Goal: Task Accomplishment & Management: Manage account settings

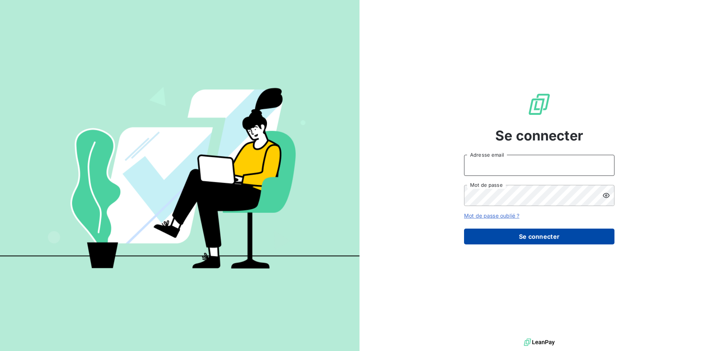
type input "[PERSON_NAME][EMAIL_ADDRESS][DOMAIN_NAME]"
click at [549, 236] on button "Se connecter" at bounding box center [539, 236] width 150 height 16
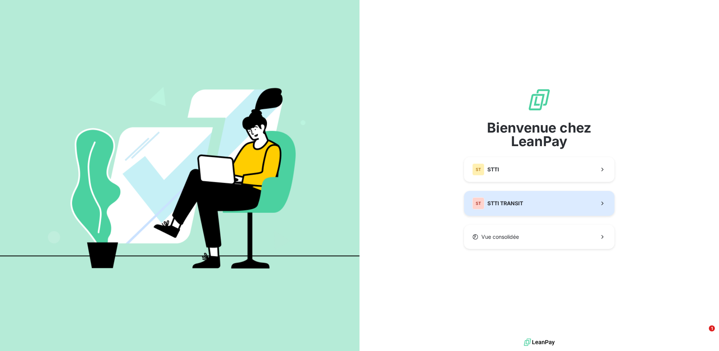
click at [528, 205] on button "ST STTI TRANSIT" at bounding box center [539, 203] width 150 height 25
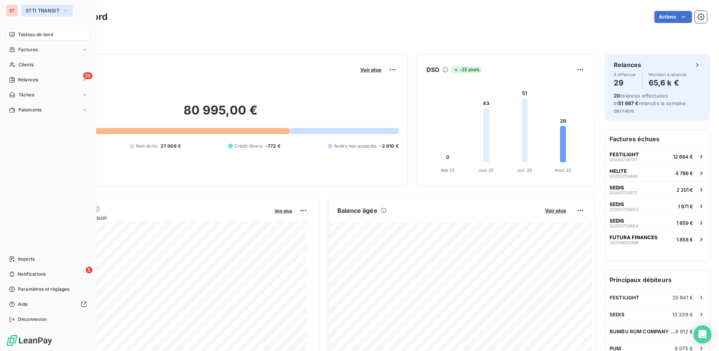
click at [67, 12] on icon "button" at bounding box center [65, 11] width 6 height 8
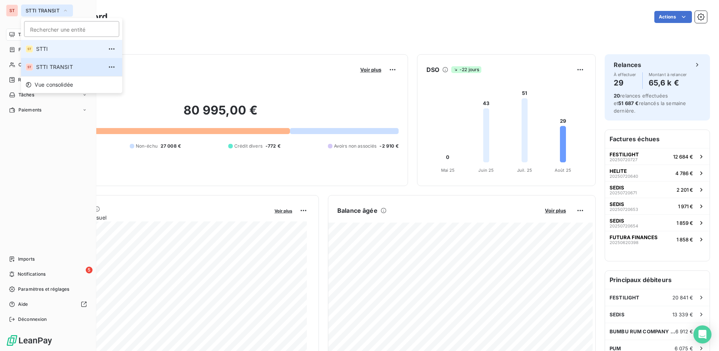
click at [55, 49] on span "STTI" at bounding box center [69, 49] width 67 height 8
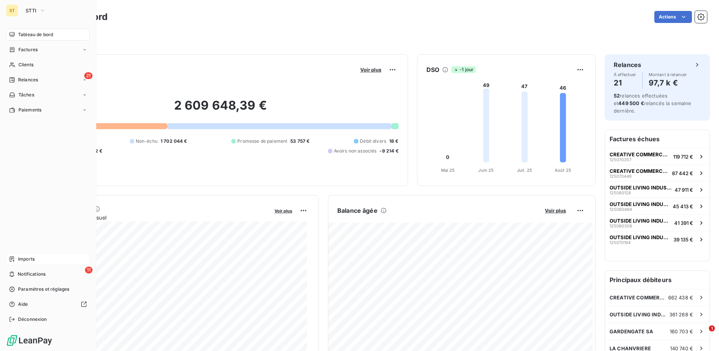
click at [33, 257] on span "Imports" at bounding box center [26, 258] width 17 height 7
